Goal: Task Accomplishment & Management: Use online tool/utility

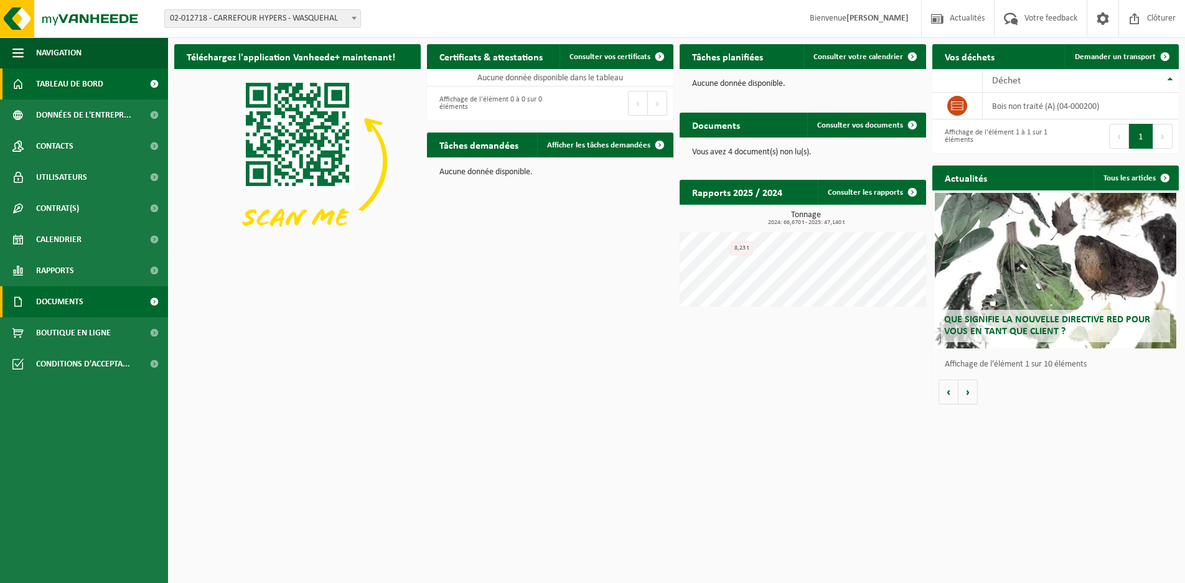
click at [57, 298] on span "Documents" at bounding box center [59, 301] width 47 height 31
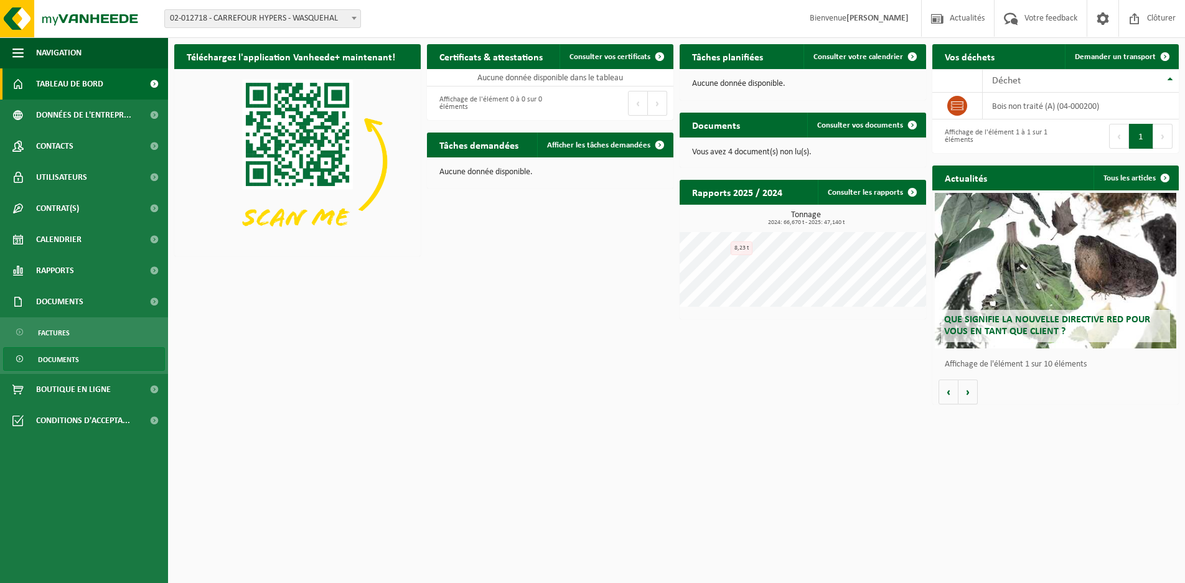
click at [56, 357] on span "Documents" at bounding box center [58, 360] width 41 height 24
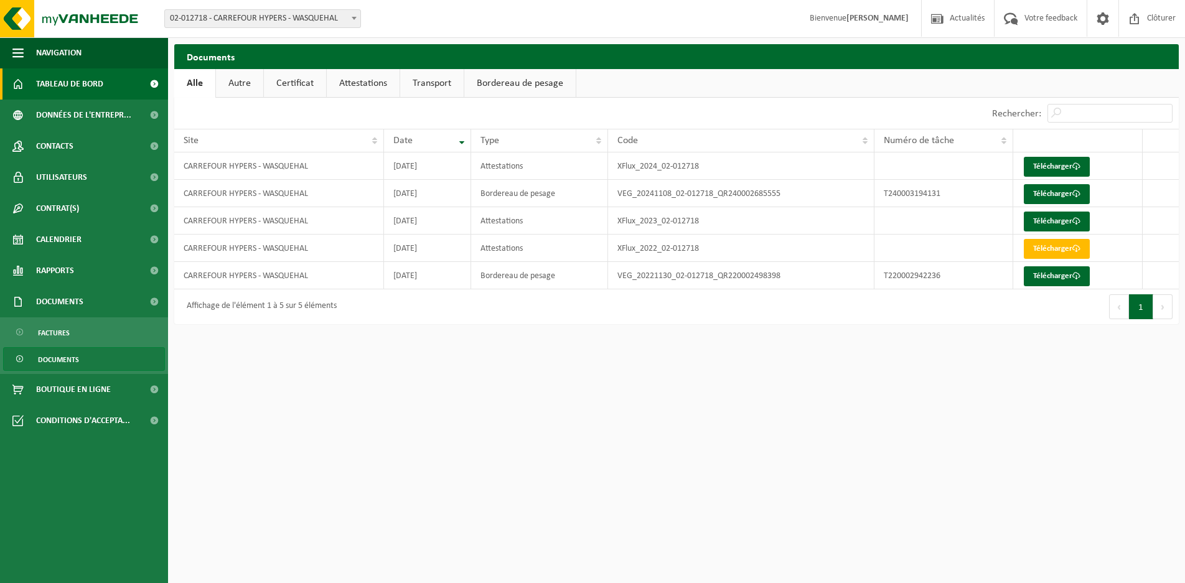
click at [98, 83] on span "Tableau de bord" at bounding box center [69, 83] width 67 height 31
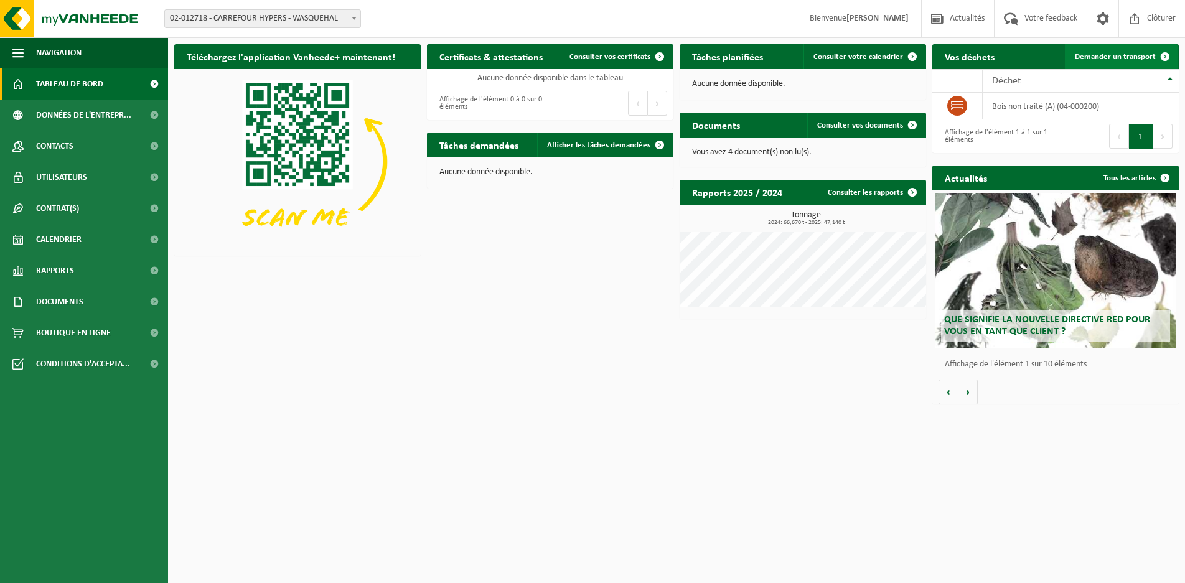
click at [1109, 59] on span "Demander un transport" at bounding box center [1115, 57] width 81 height 8
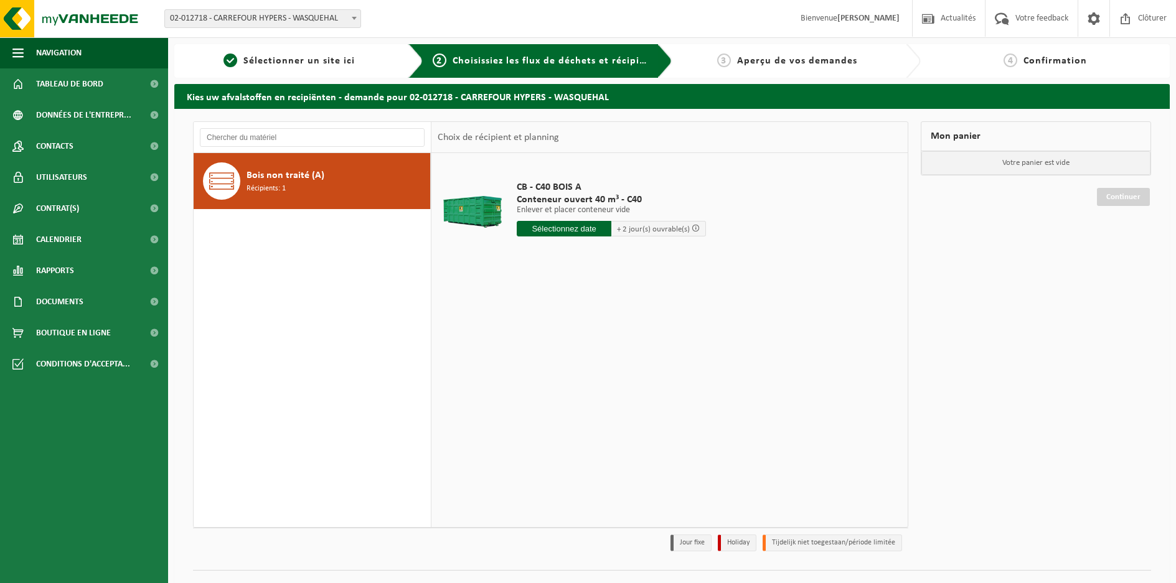
click at [580, 229] on input "text" at bounding box center [564, 229] width 95 height 16
click at [636, 339] on div "1 2 3 4 5 6 7 8 9 10 11 12 13 14 15 16 17 18 19 20 21 22 23 24 25 26 27 28 29 3…" at bounding box center [593, 339] width 153 height 100
click at [532, 357] on div "22" at bounding box center [528, 359] width 22 height 20
type input "à partir de 2025-09-22"
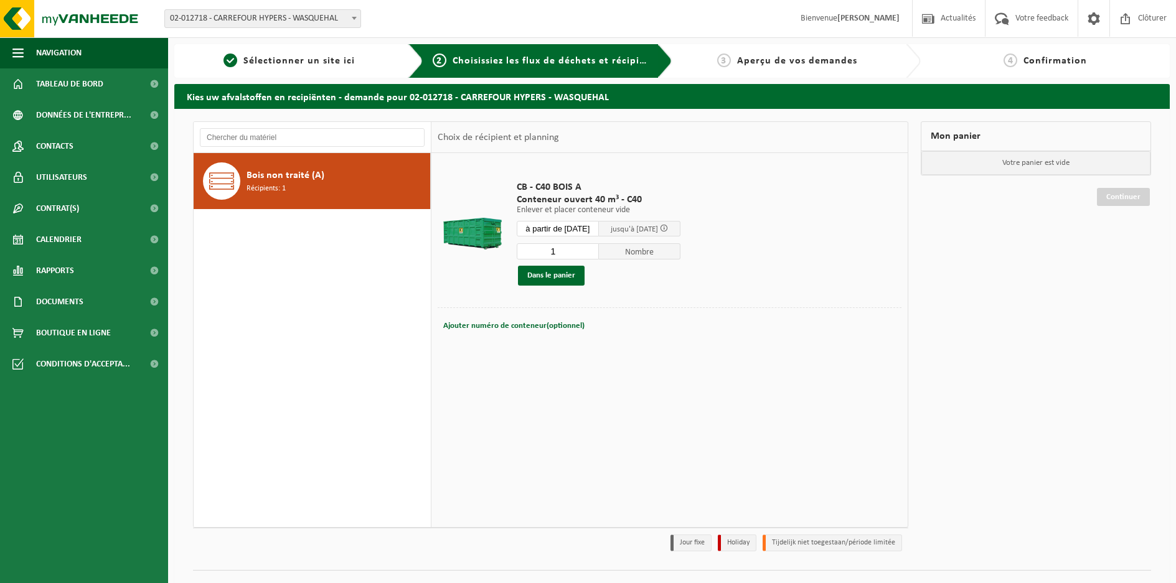
click at [592, 322] on div "Ajouter numéro de conteneur(optionnel) Annuler" at bounding box center [670, 325] width 458 height 17
click at [490, 322] on span "Ajouter numéro de conteneur(optionnel)" at bounding box center [513, 326] width 141 height 8
type input "ENTRE 07H ET 10H30"
click at [550, 280] on button "Dans le panier" at bounding box center [551, 276] width 67 height 20
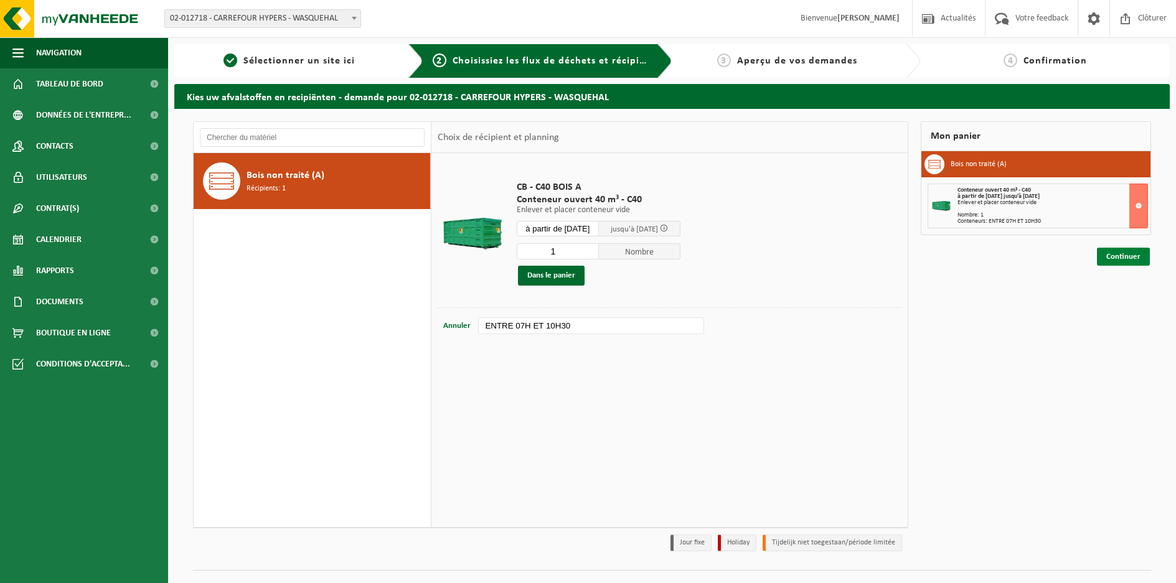
click at [1130, 255] on link "Continuer" at bounding box center [1123, 257] width 53 height 18
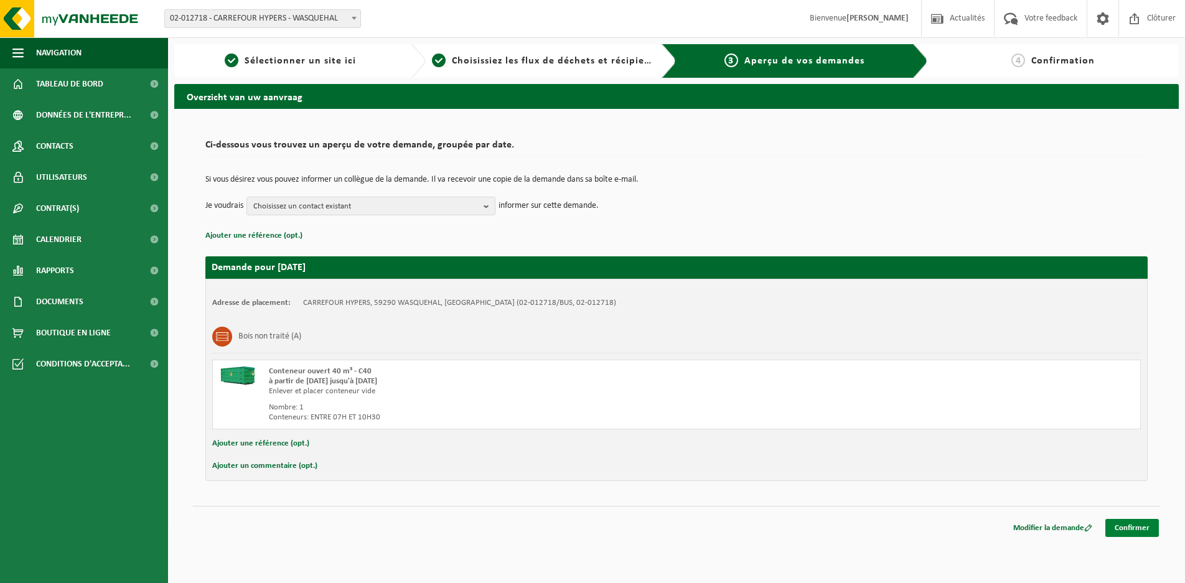
click at [1128, 525] on link "Confirmer" at bounding box center [1133, 528] width 54 height 18
click at [488, 206] on b "button" at bounding box center [489, 205] width 11 height 17
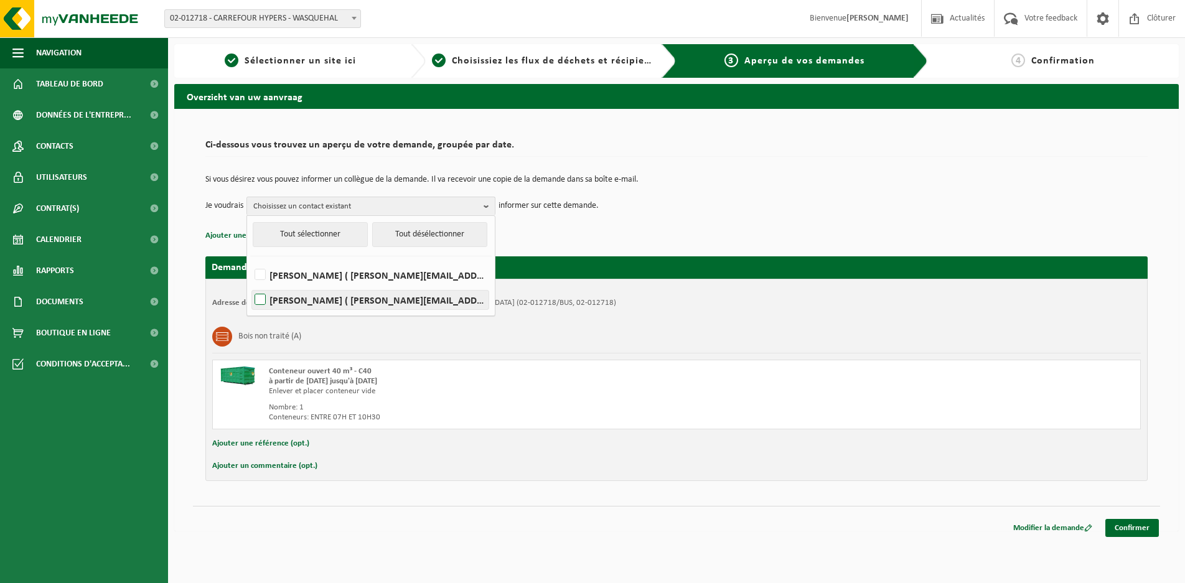
click at [261, 297] on label "Dimitri Renard ( dimitri_renard@carrefour.com )" at bounding box center [370, 300] width 237 height 19
click at [250, 284] on input "Dimitri Renard ( dimitri_renard@carrefour.com )" at bounding box center [250, 284] width 1 height 1
checkbox input "true"
click at [1123, 529] on link "Confirmer" at bounding box center [1133, 528] width 54 height 18
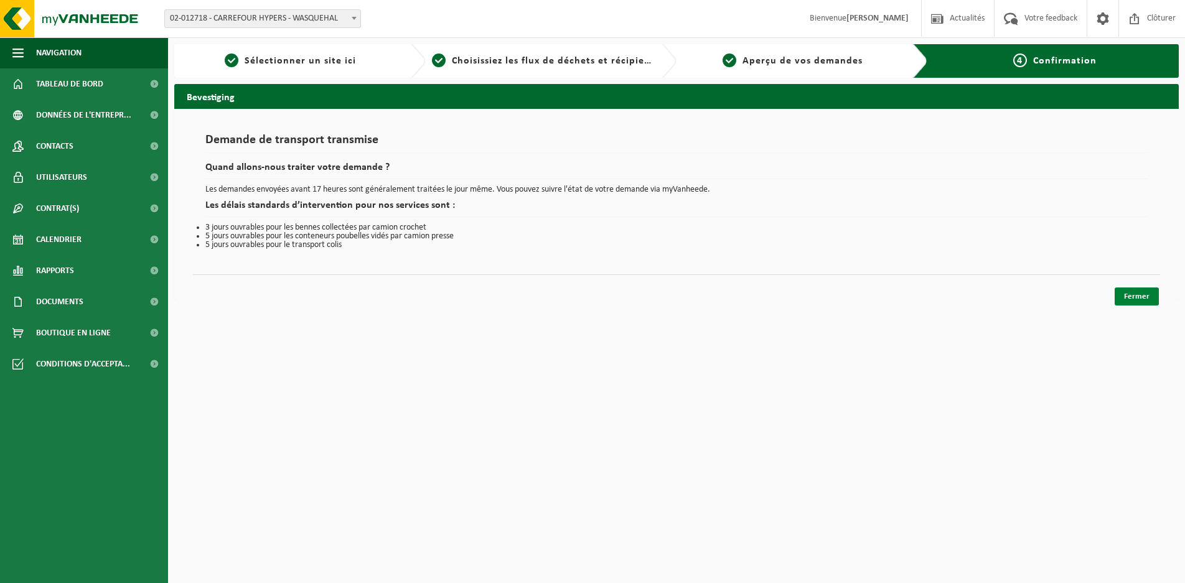
click at [1137, 299] on link "Fermer" at bounding box center [1137, 297] width 44 height 18
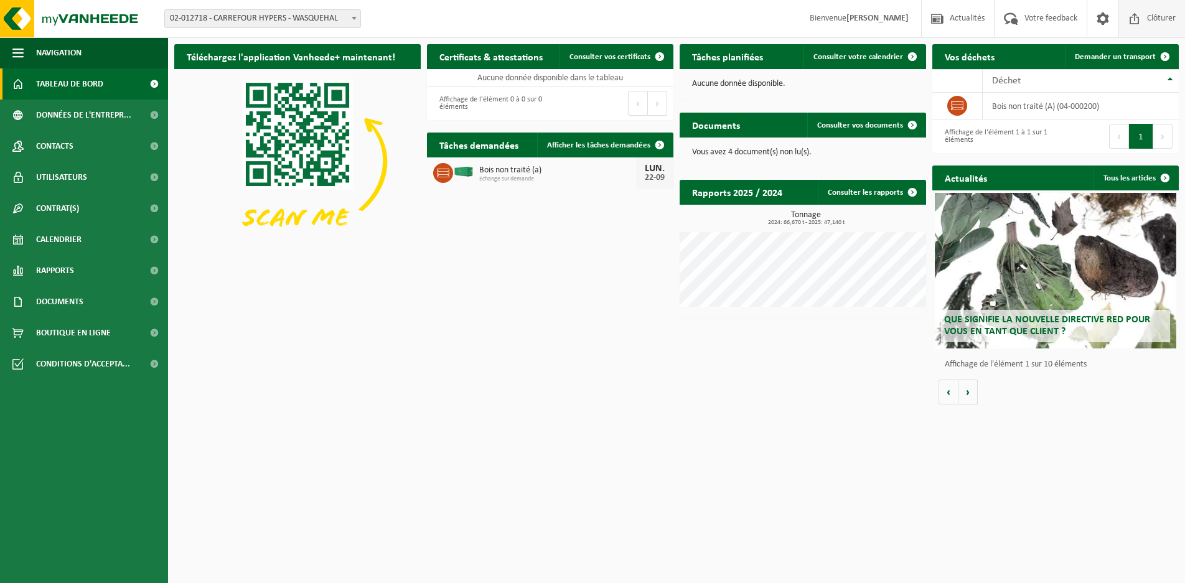
click at [1150, 18] on span "Clôturer" at bounding box center [1161, 18] width 35 height 37
